Goal: Complete application form

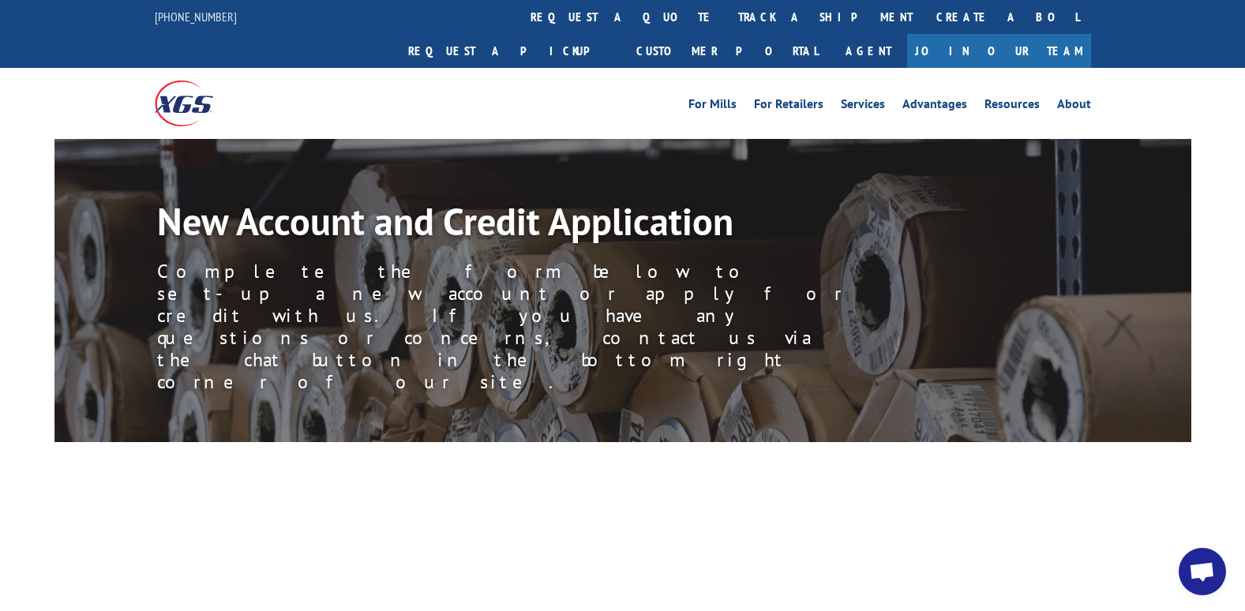
scroll to position [2289, 0]
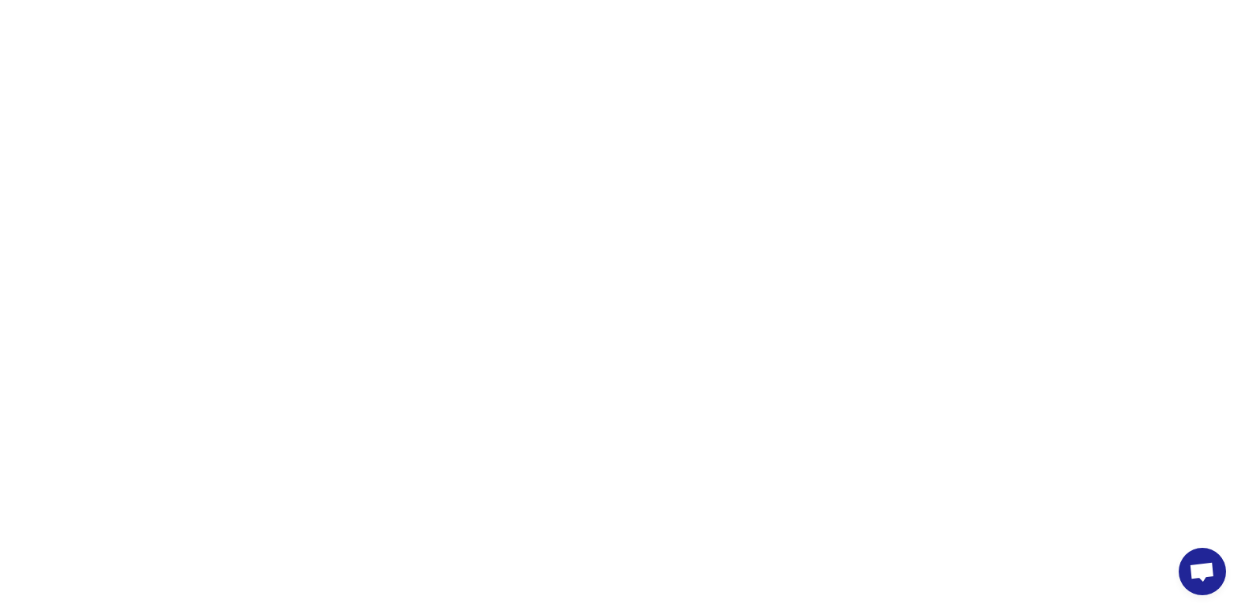
select select "[US_STATE]"
select select "Turf Compant"
select select "Limited Liability Company (LLC)"
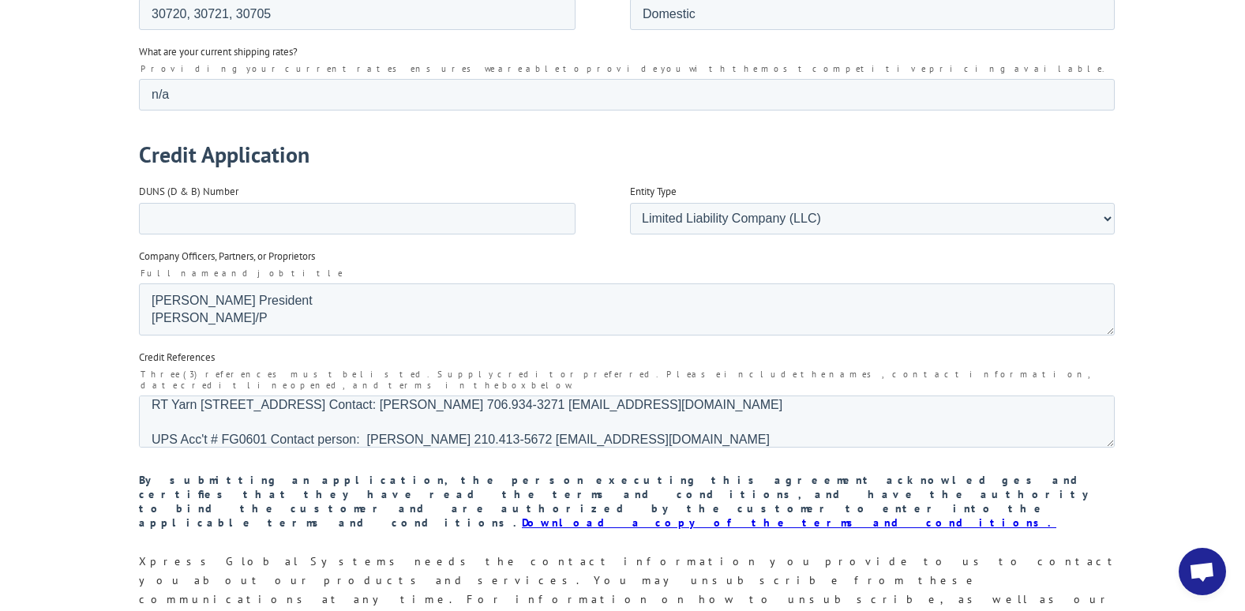
scroll to position [2420, 0]
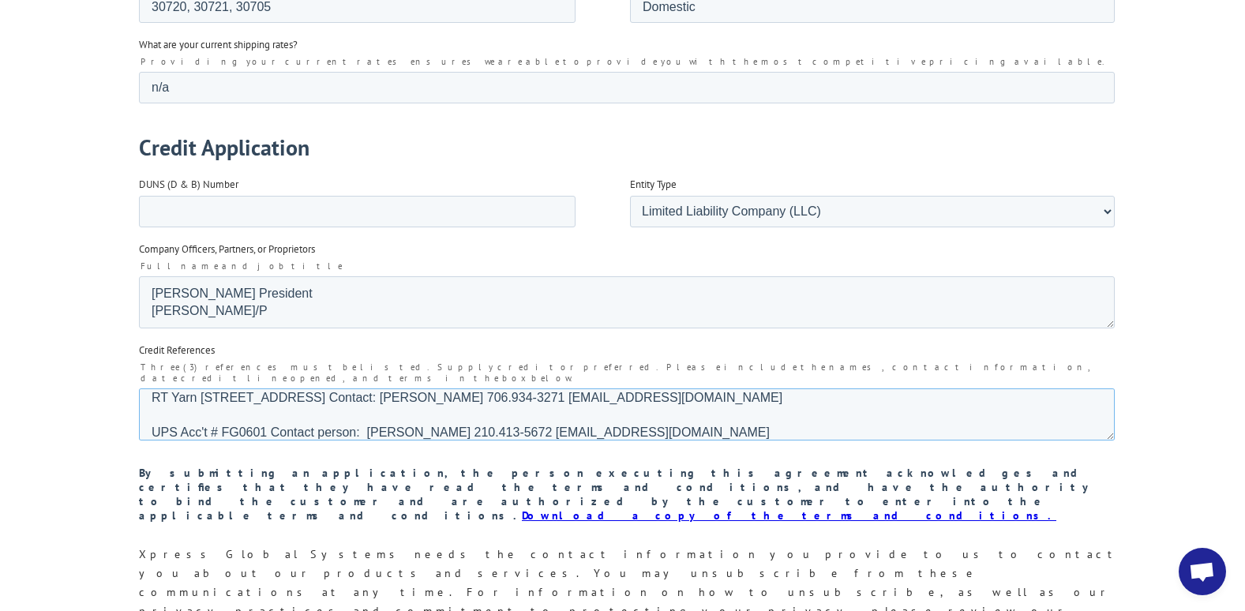
click at [152, 388] on textarea "RT Yarn [STREET_ADDRESS] Contact: [PERSON_NAME] 706.934-3271 [EMAIL_ADDRESS][DO…" at bounding box center [625, 414] width 975 height 52
click at [216, 388] on textarea "RT Yarn [STREET_ADDRESS] Contact: [PERSON_NAME] 706.934-3271 [EMAIL_ADDRESS][DO…" at bounding box center [625, 414] width 975 height 52
click at [357, 391] on textarea "RT Yarn [STREET_ADDRESS] Contact: [PERSON_NAME] 706.934-3271 [EMAIL_ADDRESS][DO…" at bounding box center [625, 414] width 975 height 52
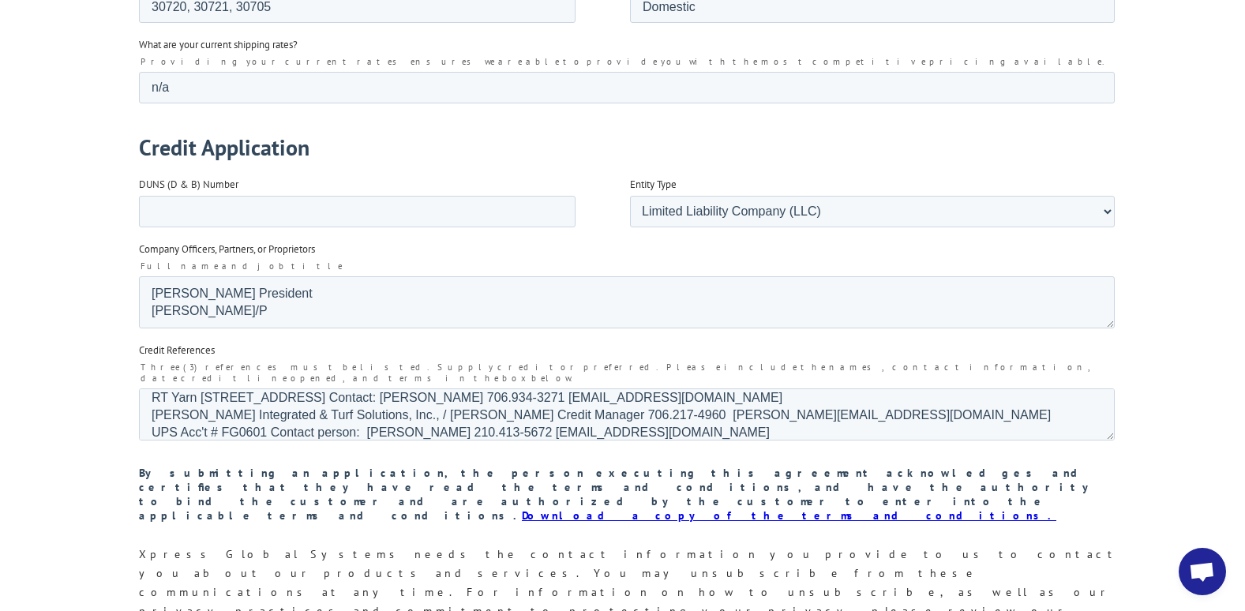
click at [464, 388] on textarea "RT Yarn 1690 Waring Road, Dalton, GA 30720 Contact: Jeff McKeown 706.934-3271 j…" at bounding box center [625, 414] width 975 height 52
click at [582, 388] on textarea "RT Yarn 1690 Waring Road, Dalton, GA 30720 / Jeff McKeown 706.934-3271 jefflkeo…" at bounding box center [625, 414] width 975 height 52
click at [657, 414] on fieldset "Credit References Three (3) references must be listed. Supply creditor preferre…" at bounding box center [629, 398] width 982 height 112
click at [661, 403] on textarea "RT Yarn 1690 Waring Road, Dalton, GA 30720 / Jeff McKeown 706.934-3271 / jefflk…" at bounding box center [625, 414] width 975 height 52
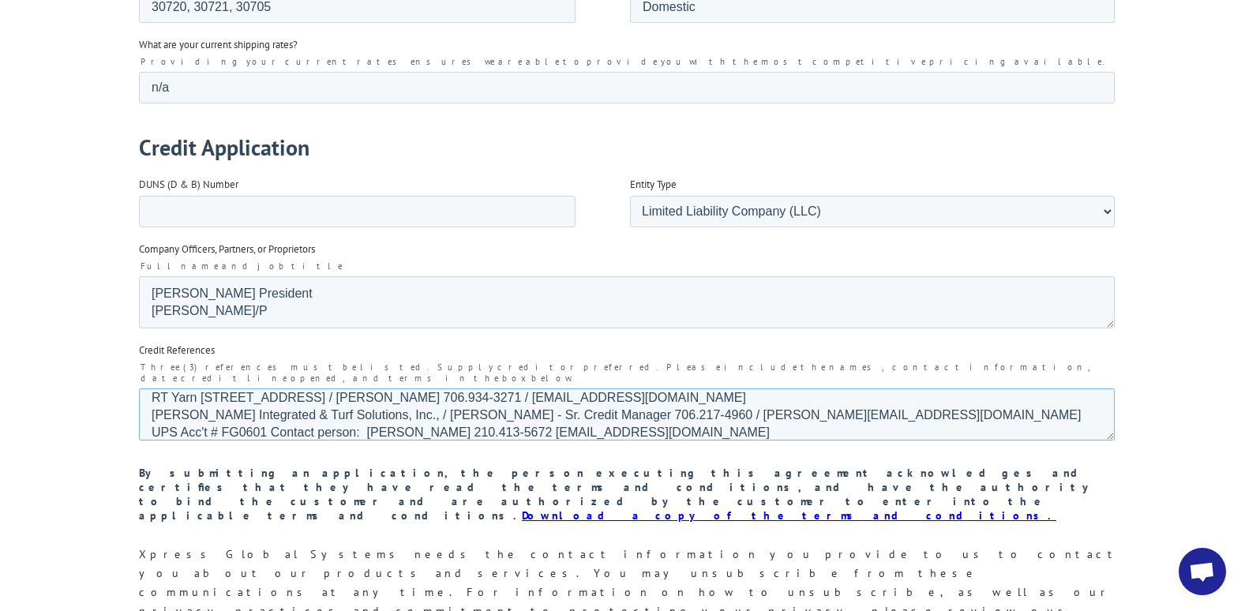
click at [908, 392] on textarea "RT Yarn 1690 Waring Road, Dalton, GA 30720 / Jeff McKeown 706.934-3271 / jefflk…" at bounding box center [625, 414] width 975 height 52
click at [368, 404] on textarea "RT Yarn 1690 Waring Road, Dalton, GA 30720 / Jeff McKeown 706.934-3271 / jefflk…" at bounding box center [625, 414] width 975 height 52
click at [443, 407] on textarea "RT Yarn 1690 Waring Road, Dalton, GA 30720 / Jeff McKeown 706.934-3271 / jefflk…" at bounding box center [625, 414] width 975 height 52
click at [597, 400] on textarea "RT Yarn 1690 Waring Road, Dalton, GA 30720 / Jeff McKeown 706.934-3271 / jefflk…" at bounding box center [625, 414] width 975 height 52
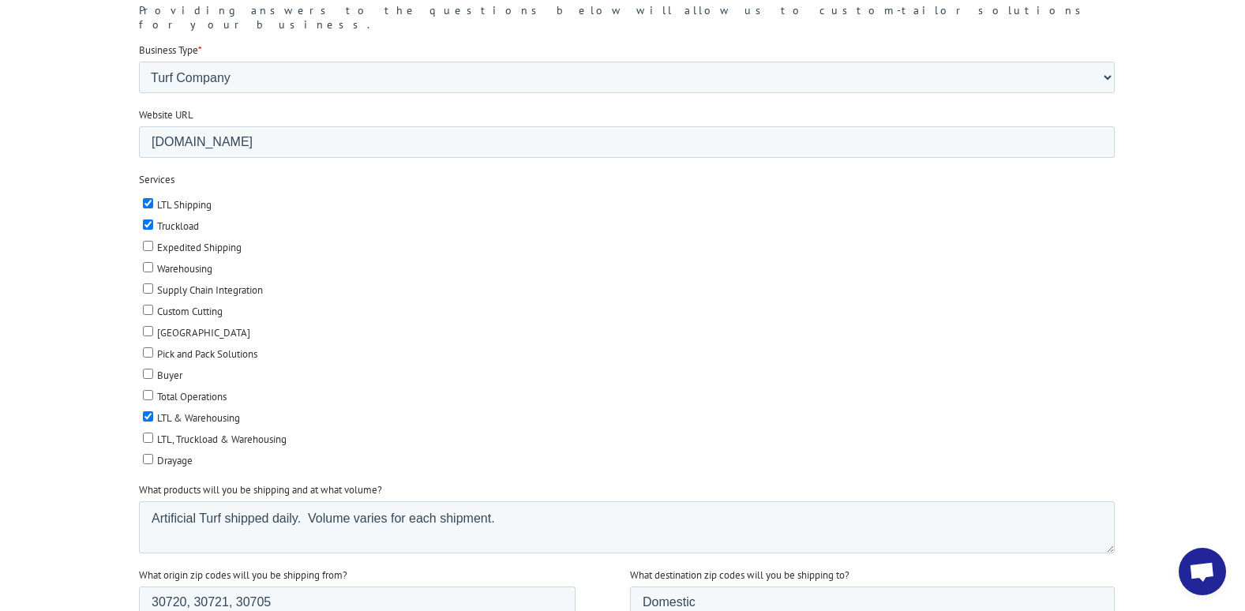
scroll to position [1815, 0]
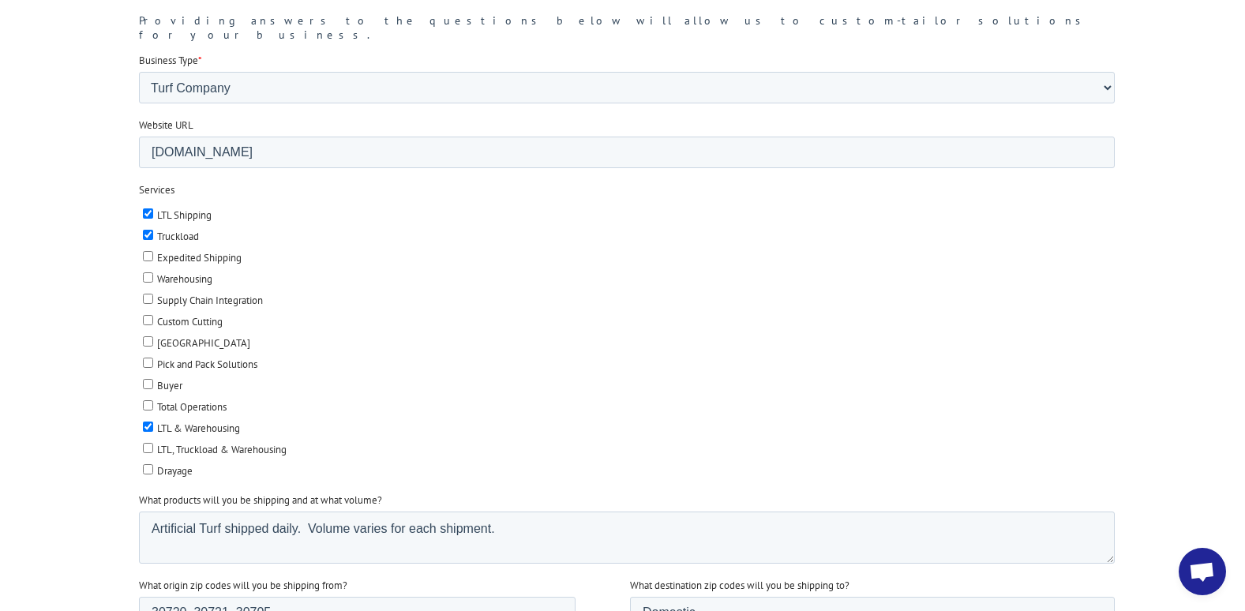
type textarea "RT Yarn 1690 Waring Road, Dalton, GA 30720 / Jeff McKeown 706.934-3271 / jefflk…"
click at [144, 251] on input "Expedited Shipping" at bounding box center [147, 256] width 10 height 10
checkbox input "true"
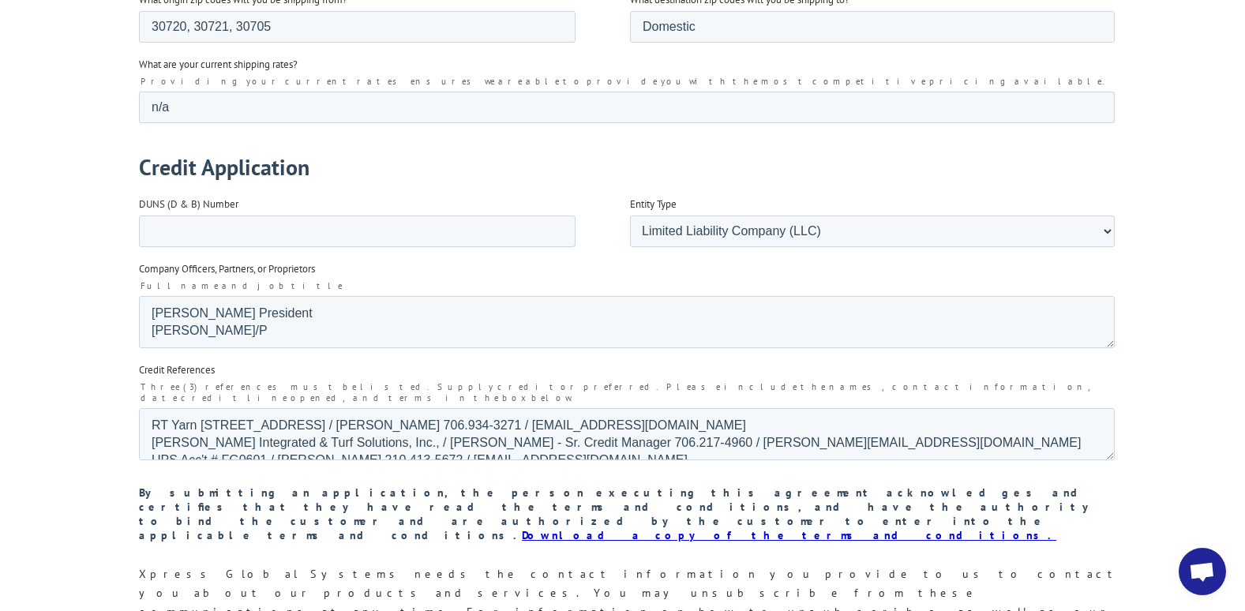
scroll to position [2472, 0]
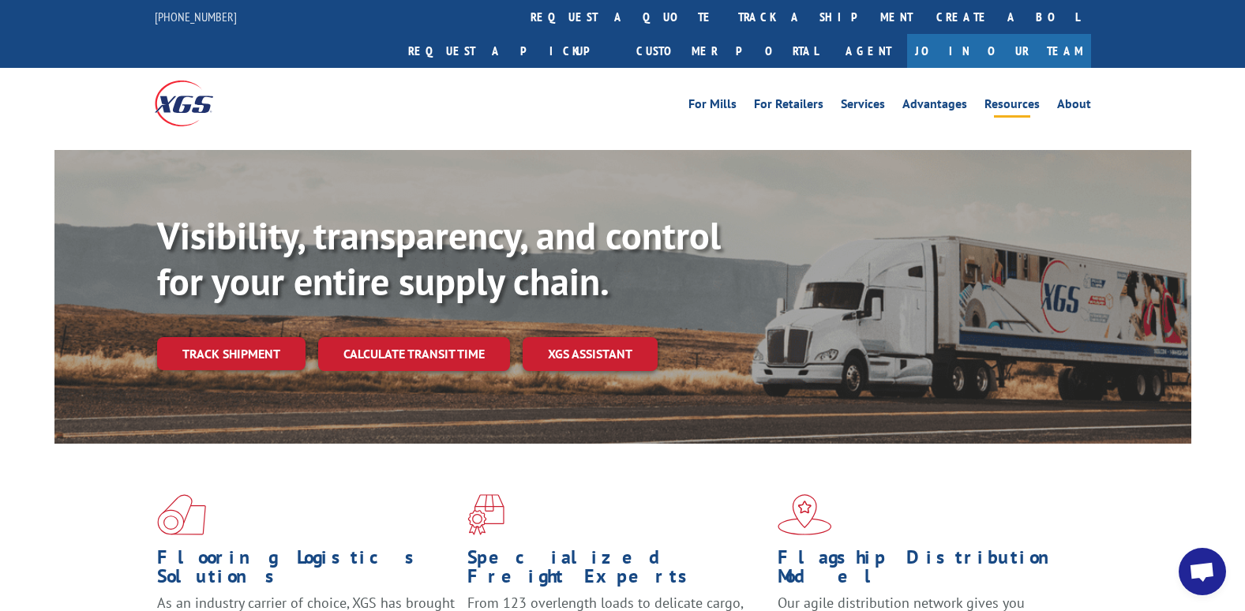
click at [997, 98] on link "Resources" at bounding box center [1011, 106] width 55 height 17
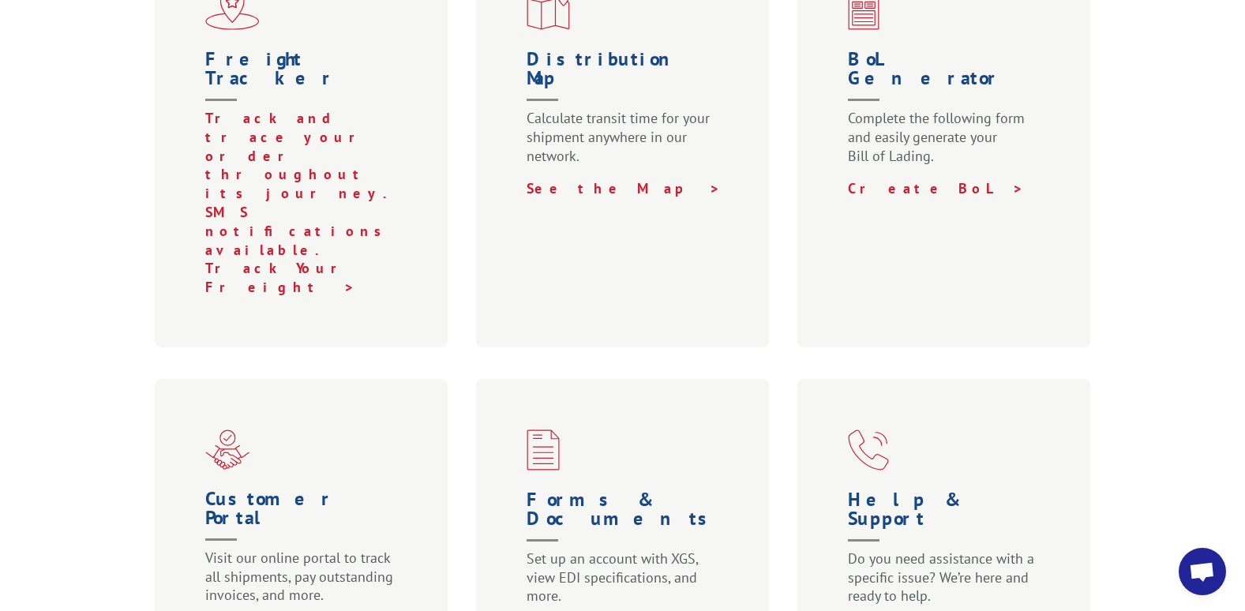
scroll to position [710, 0]
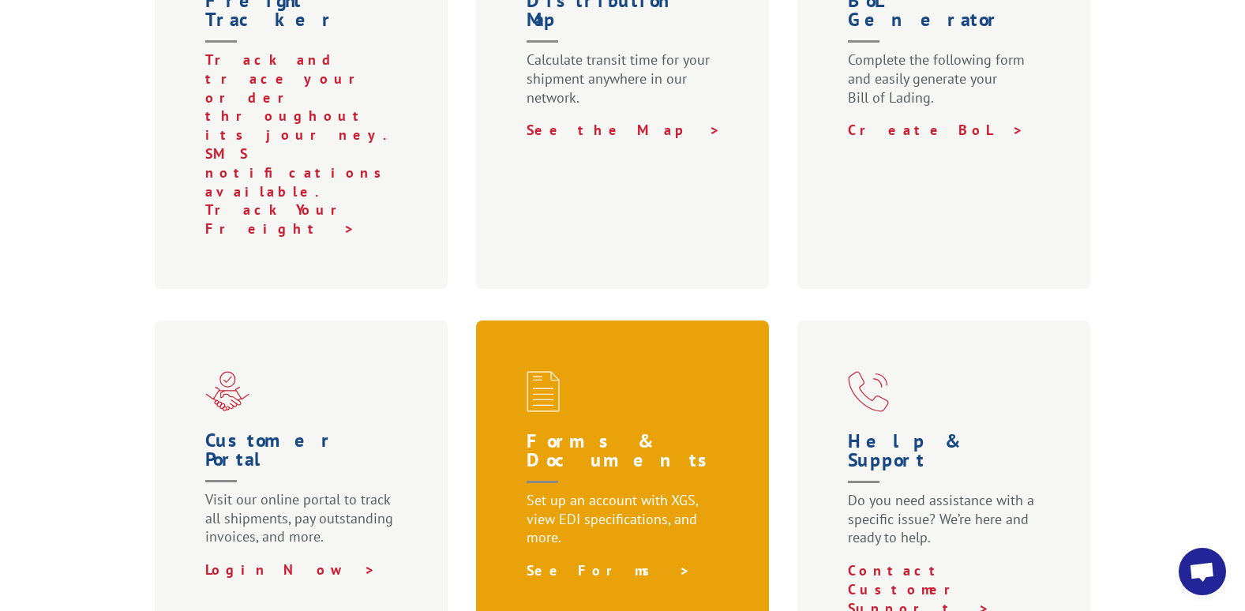
click at [552, 561] on link "See Forms >" at bounding box center [608, 570] width 164 height 18
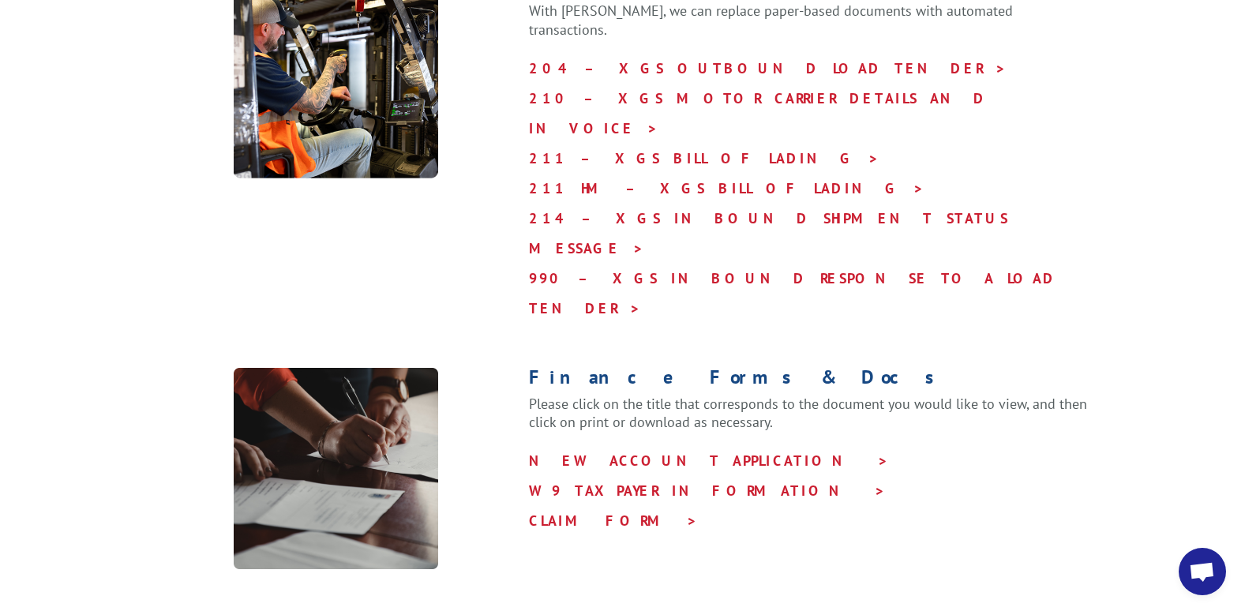
scroll to position [947, 0]
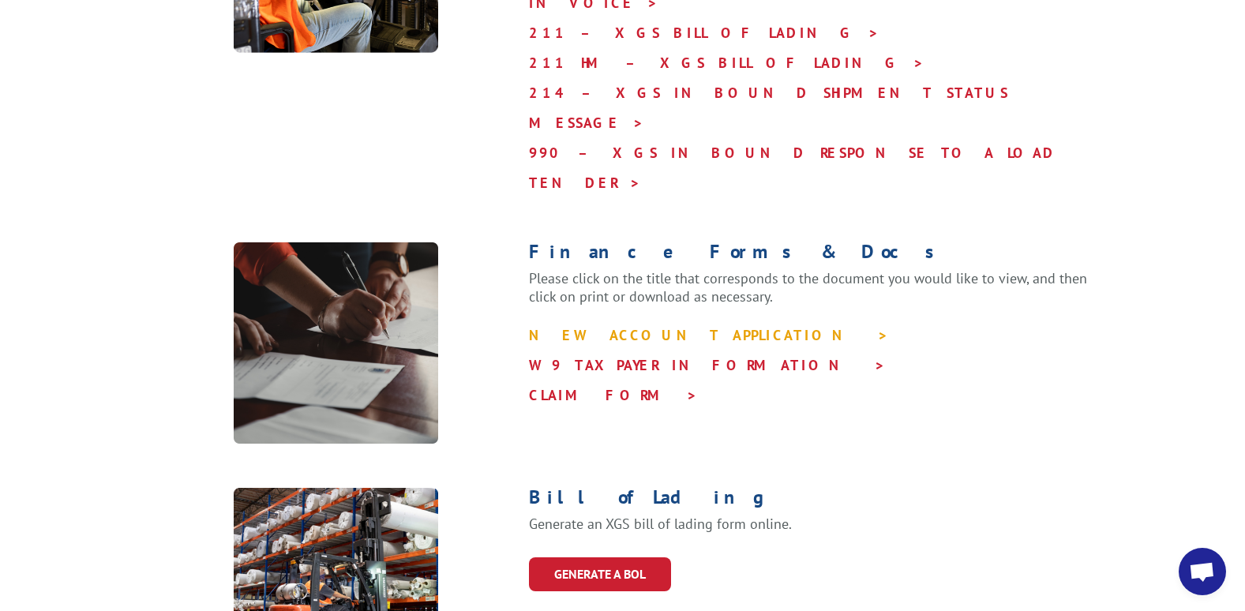
click at [609, 326] on link "NEW ACCOUNT APPLICATION >" at bounding box center [709, 335] width 360 height 18
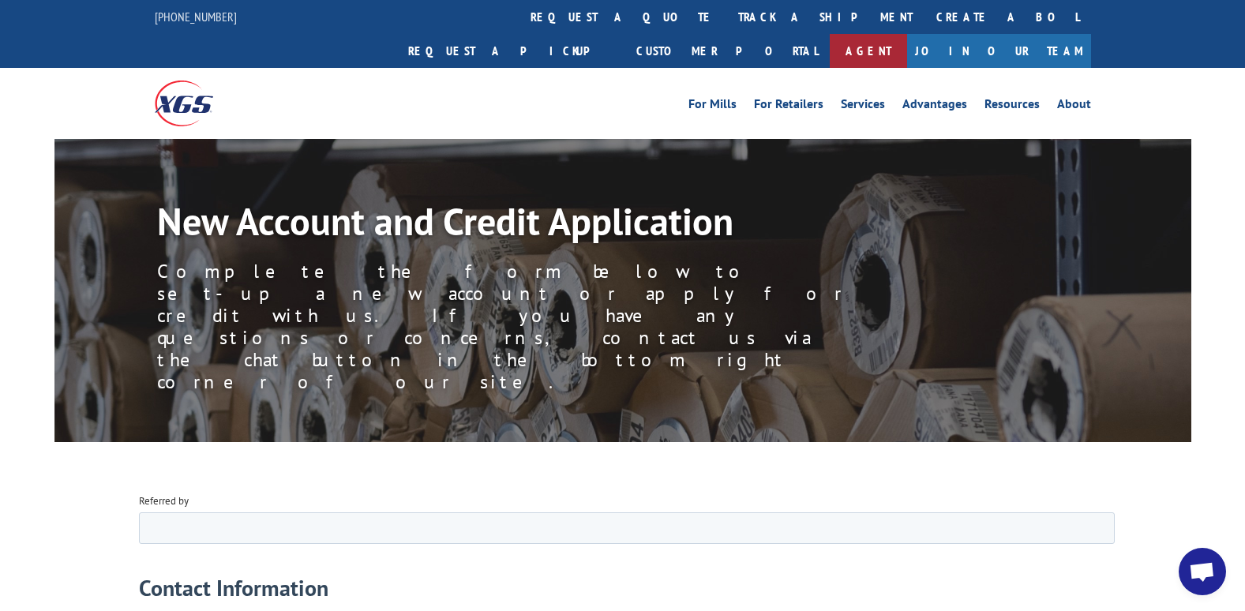
click at [907, 34] on link "Agent" at bounding box center [867, 51] width 77 height 34
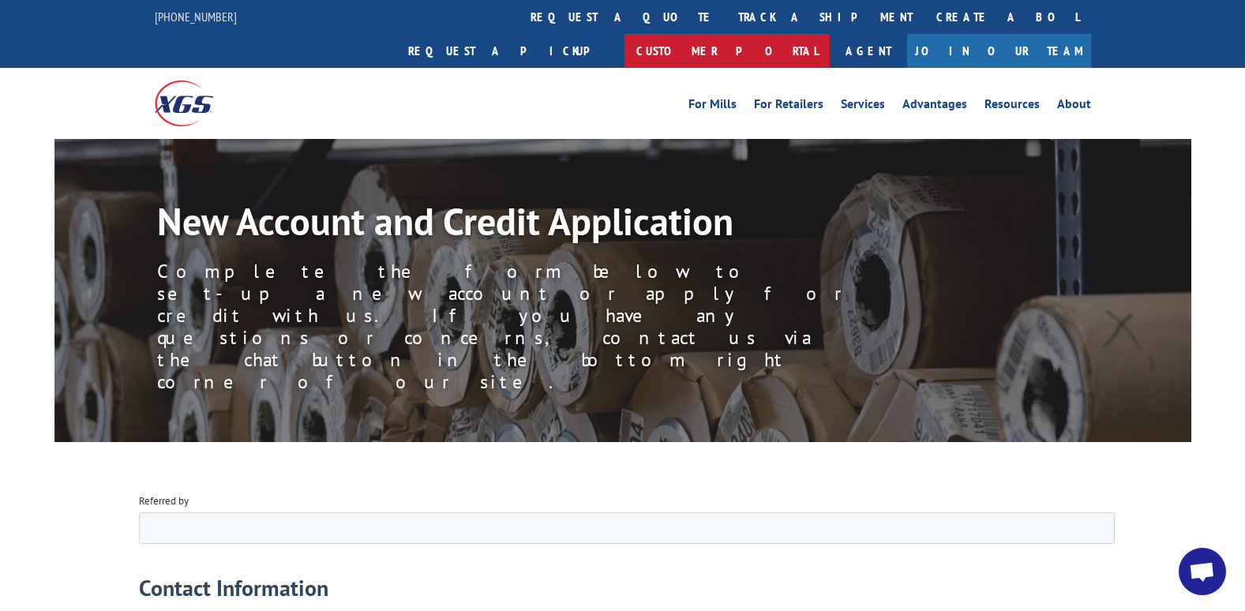
click at [829, 34] on link "Customer Portal" at bounding box center [726, 51] width 205 height 34
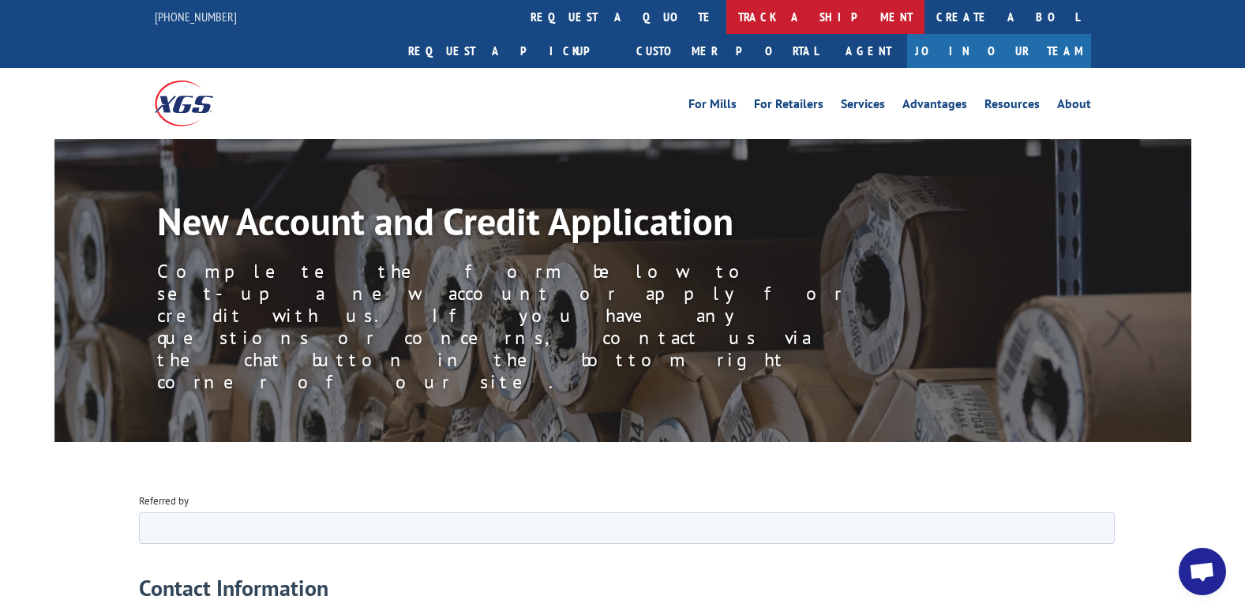
click at [726, 20] on link "track a shipment" at bounding box center [825, 17] width 198 height 34
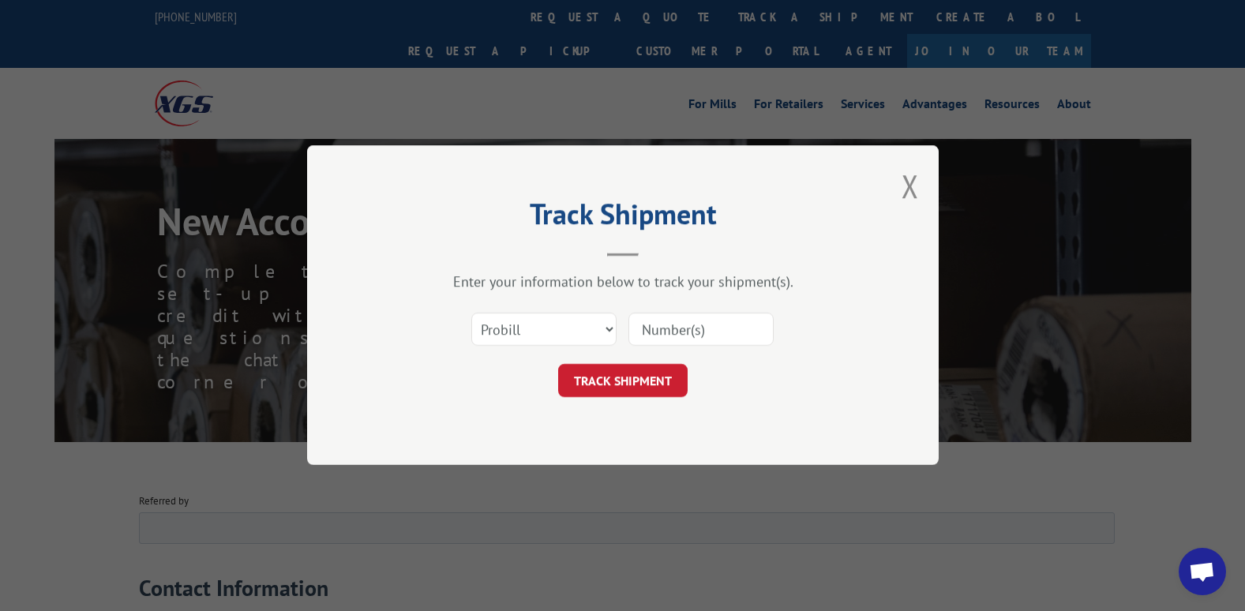
click at [632, 320] on input at bounding box center [700, 329] width 145 height 33
type input "17553758"
click at [636, 381] on button "TRACK SHIPMENT" at bounding box center [622, 381] width 129 height 33
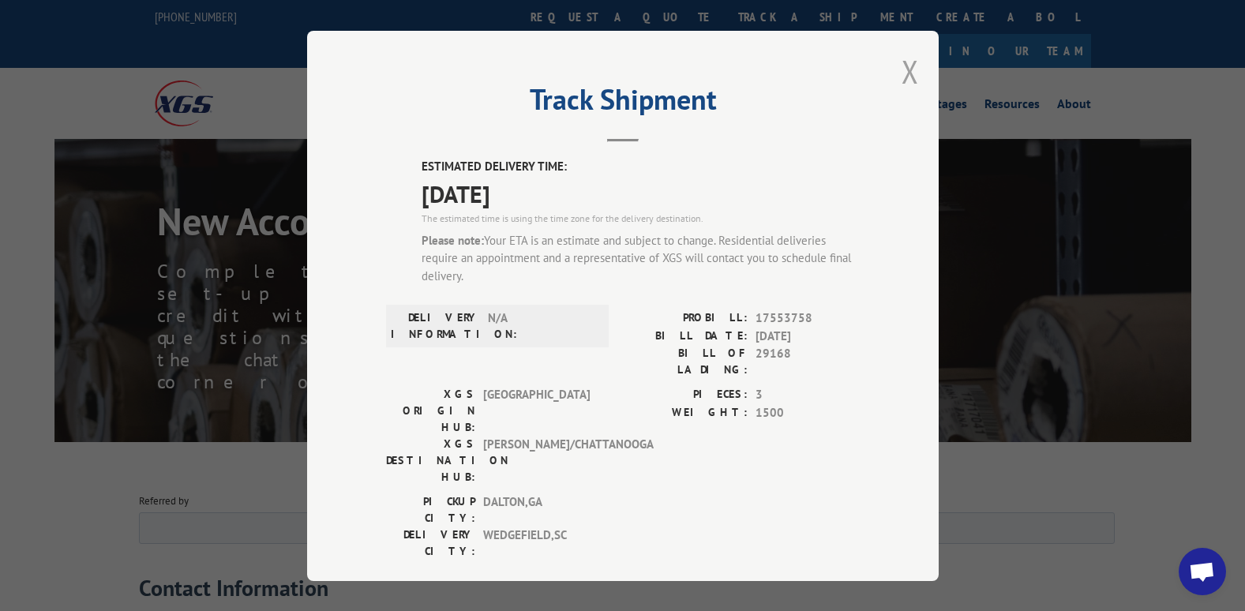
click at [908, 72] on button "Close modal" at bounding box center [909, 72] width 17 height 42
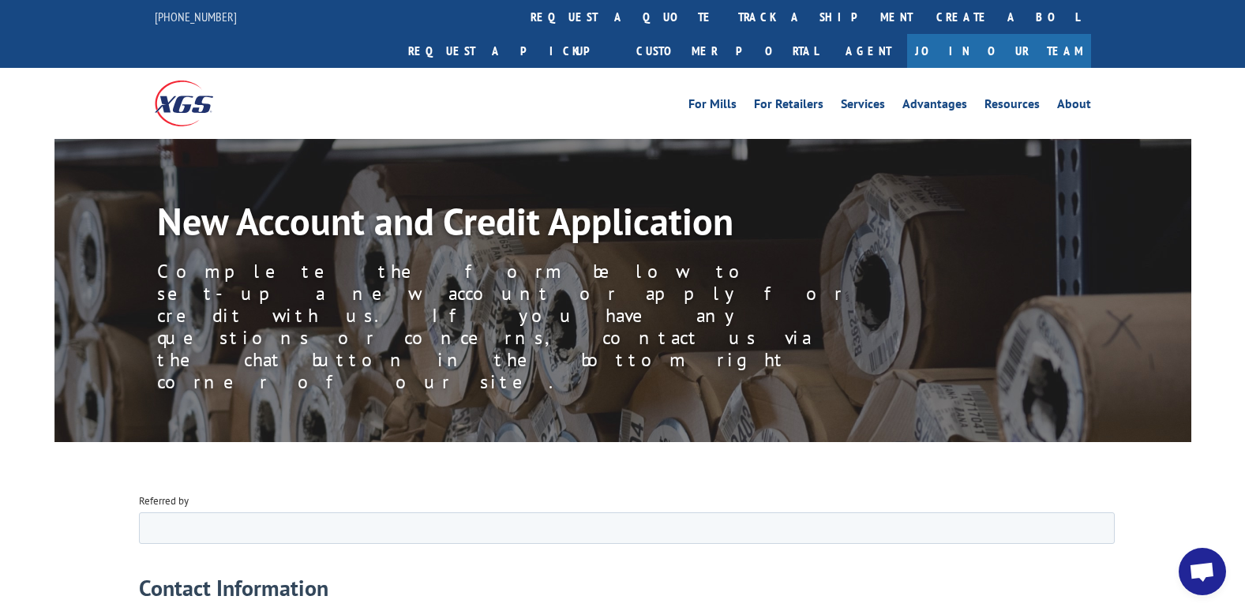
click at [1205, 571] on span "Open chat" at bounding box center [1201, 573] width 26 height 22
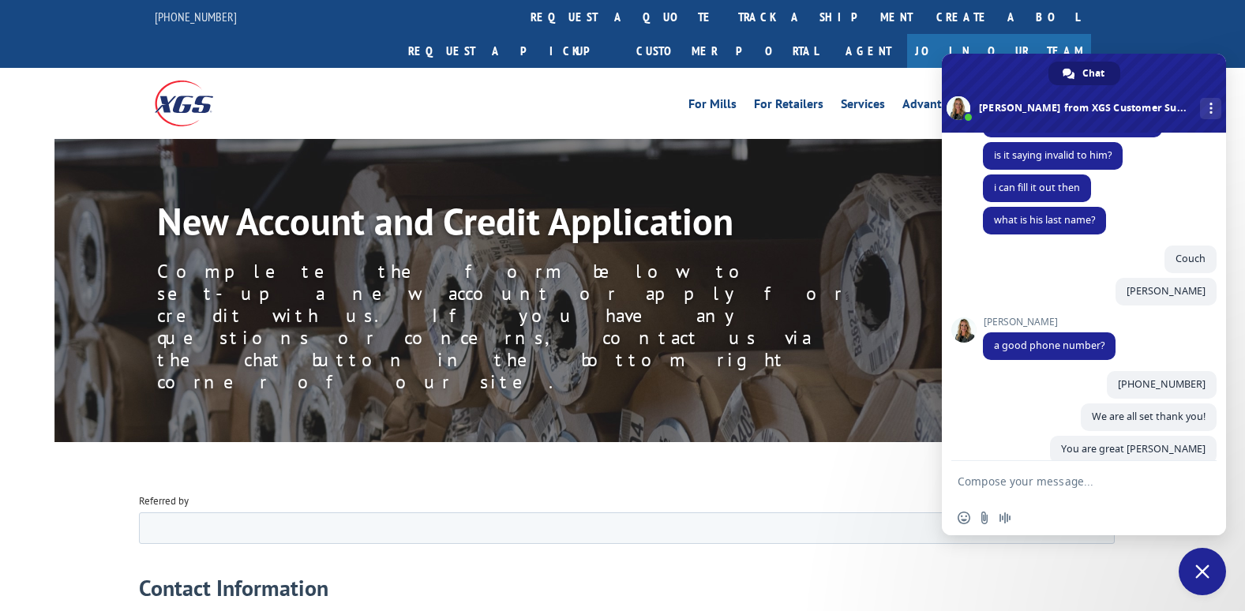
scroll to position [2630, 0]
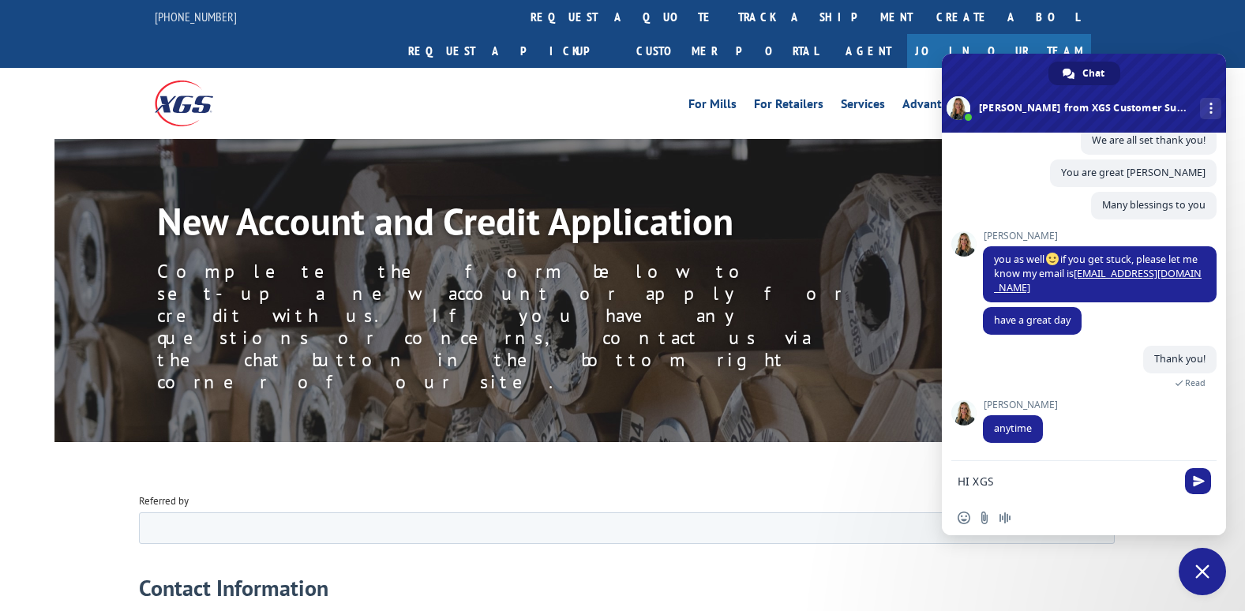
type textarea "HI XGSI"
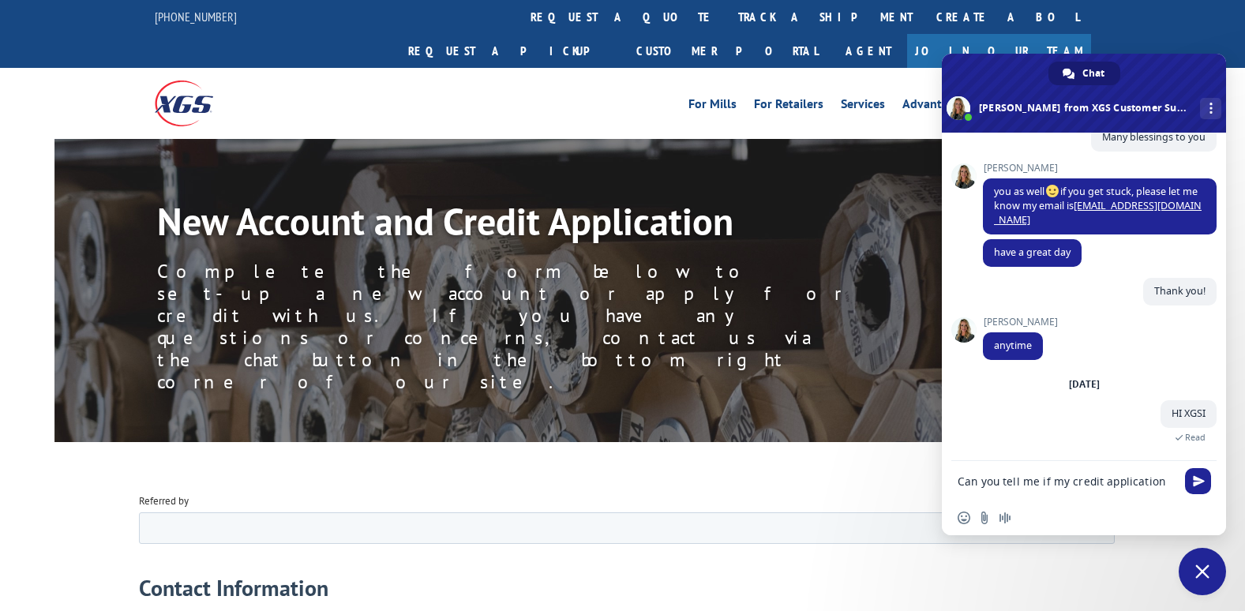
scroll to position [2701, 0]
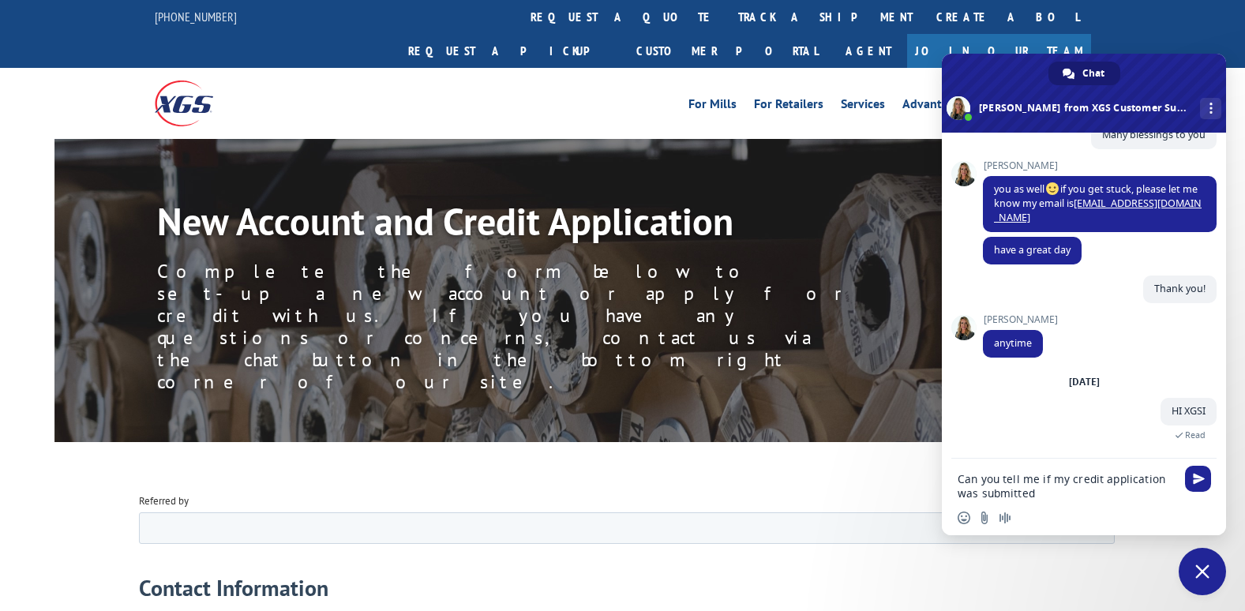
type textarea "Can you tell me if my credit application was submitted?"
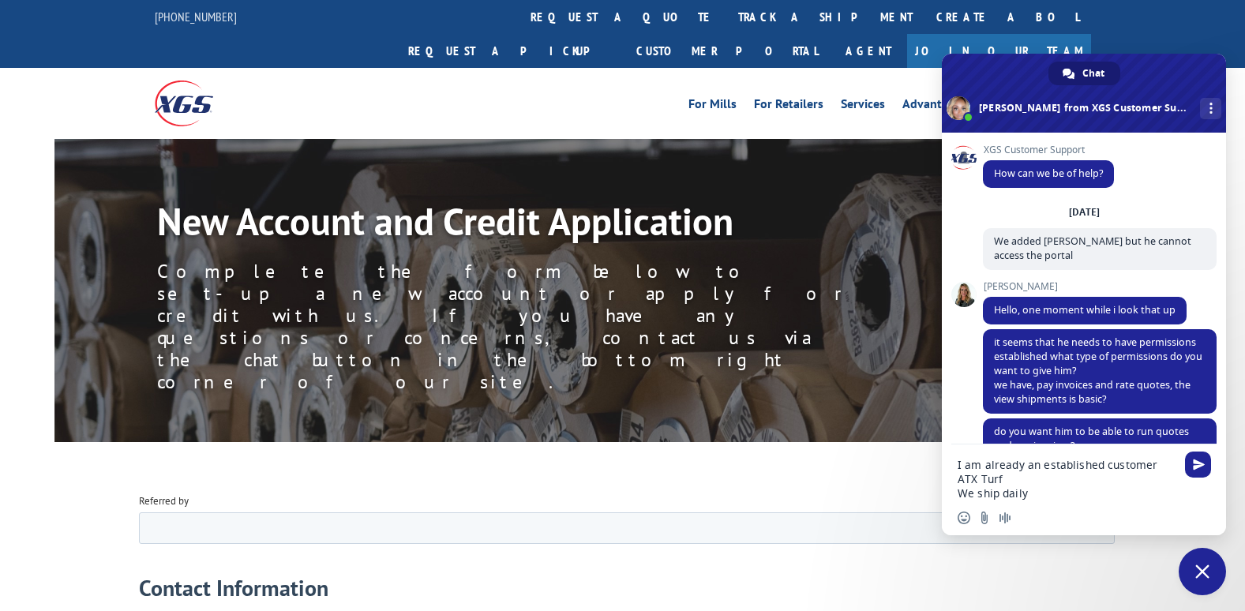
scroll to position [2905, 0]
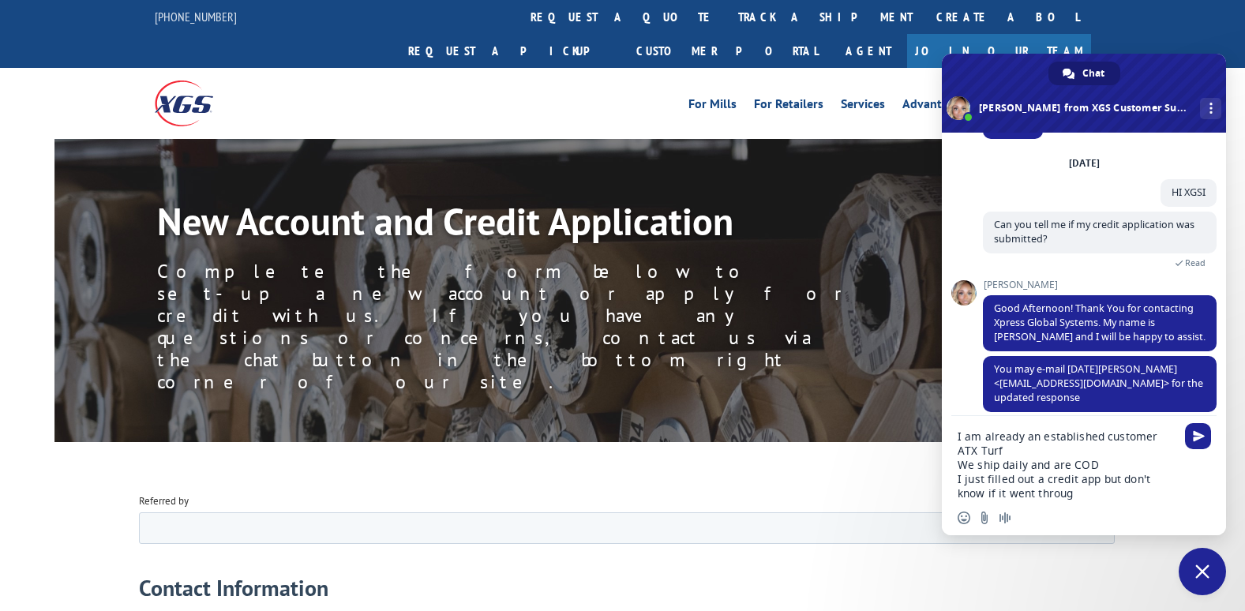
type textarea "I am already an established customer ATX Turf We ship daily and are COD I just …"
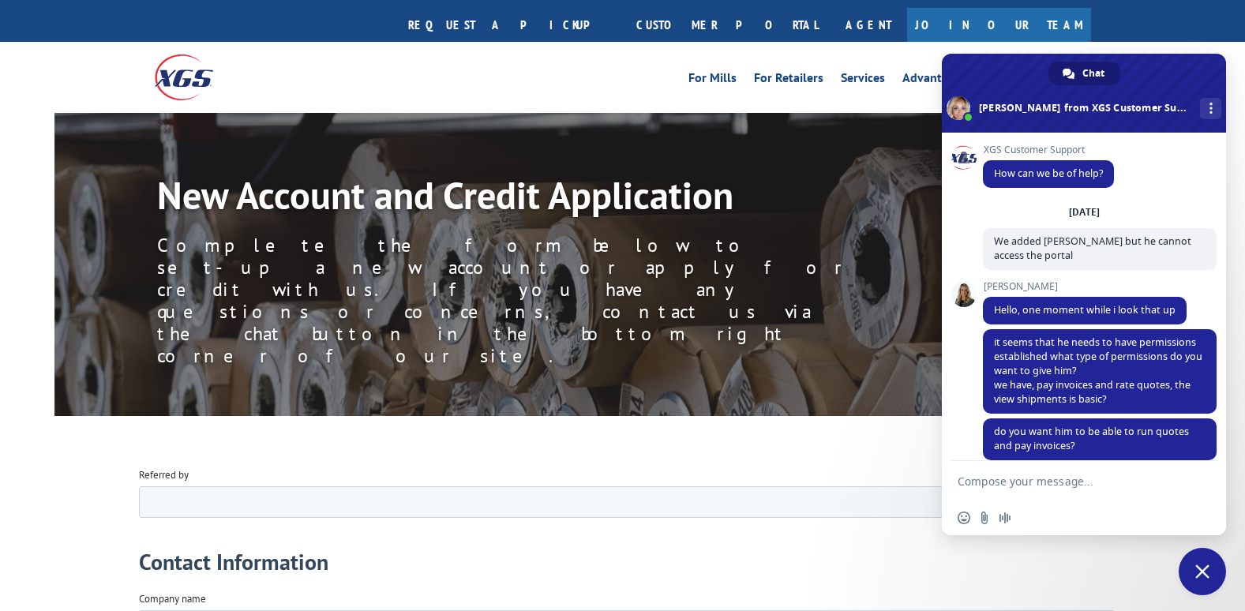
scroll to position [3052, 0]
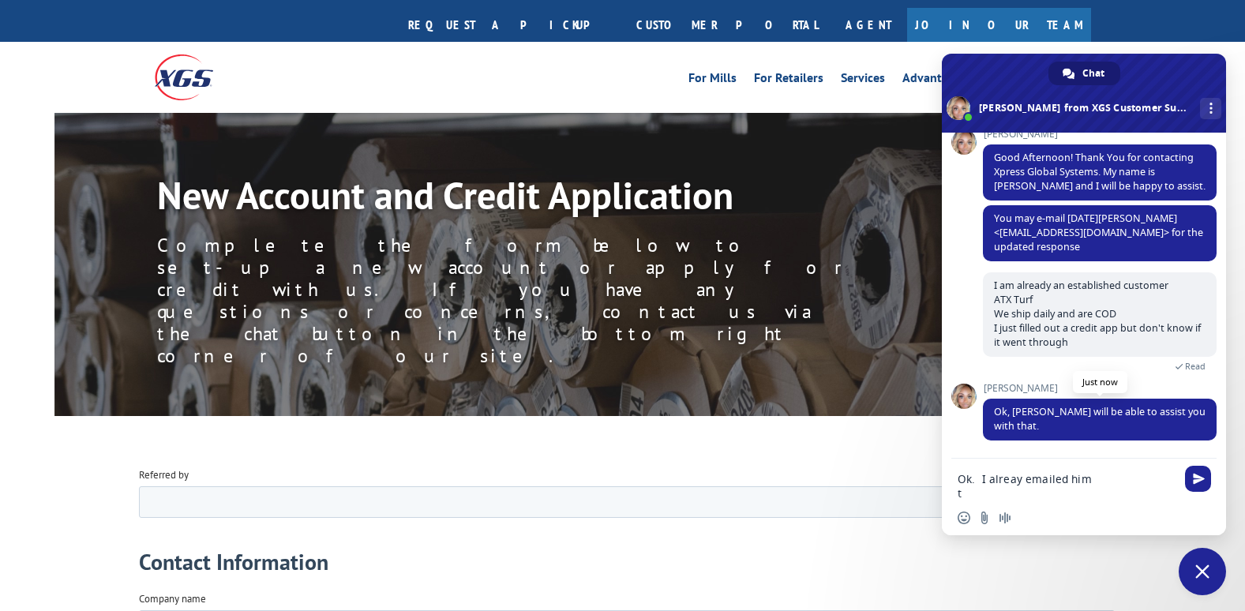
type textarea "Ok. I alreay emailed him th"
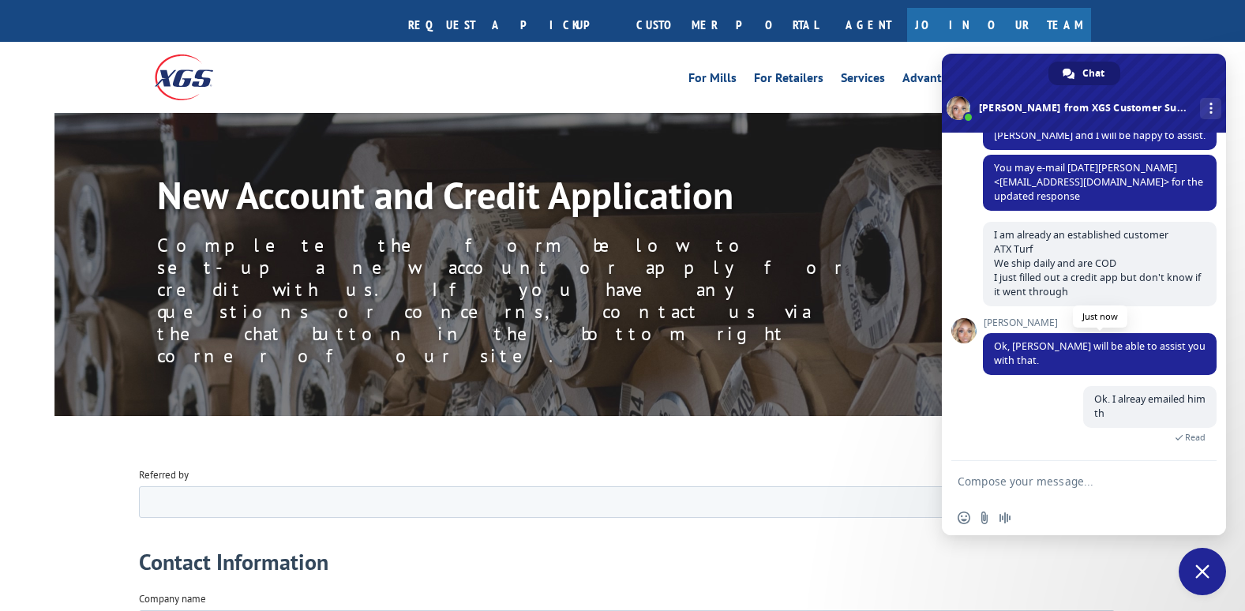
scroll to position [0, 0]
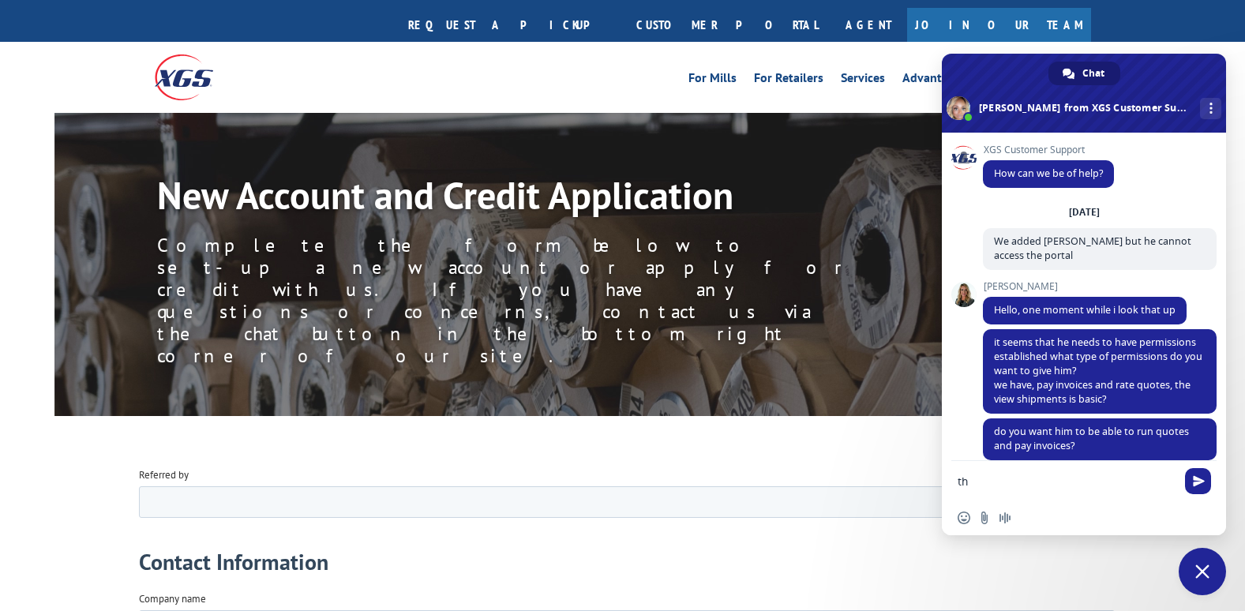
type textarea "thx"
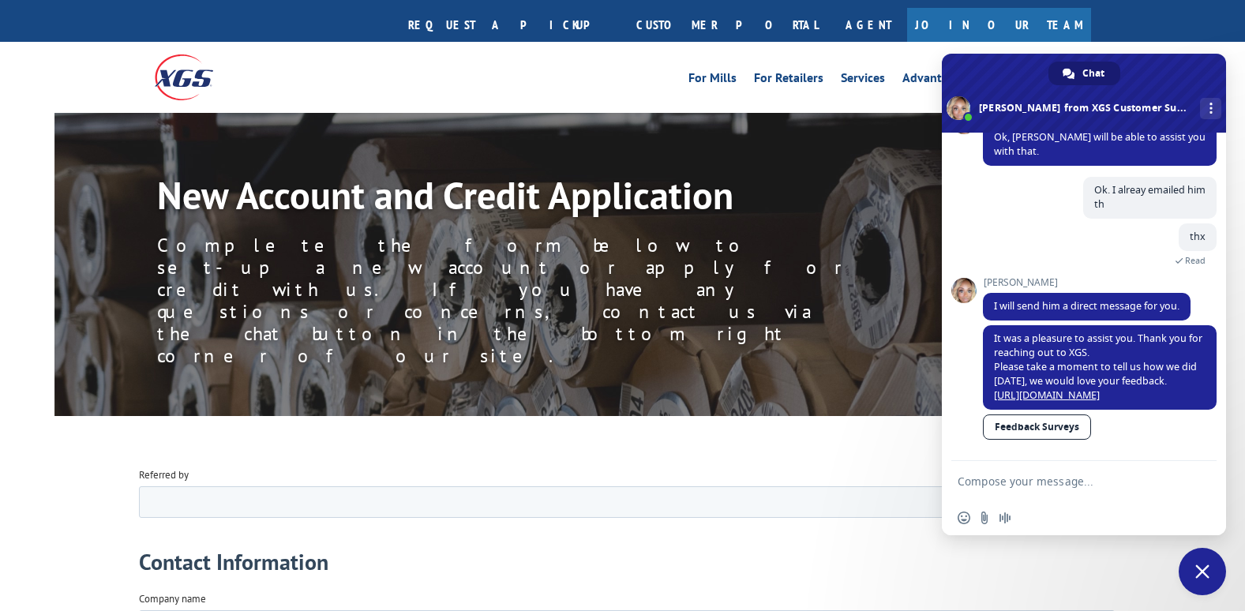
scroll to position [3329, 0]
click at [1064, 388] on link "[URL][DOMAIN_NAME]" at bounding box center [1047, 394] width 106 height 13
click at [919, 113] on div "New Account and Credit Application Complete the form below to set-up a new acco…" at bounding box center [622, 264] width 1136 height 303
click at [1196, 573] on span "Close chat" at bounding box center [1202, 571] width 14 height 14
